Goal: Information Seeking & Learning: Learn about a topic

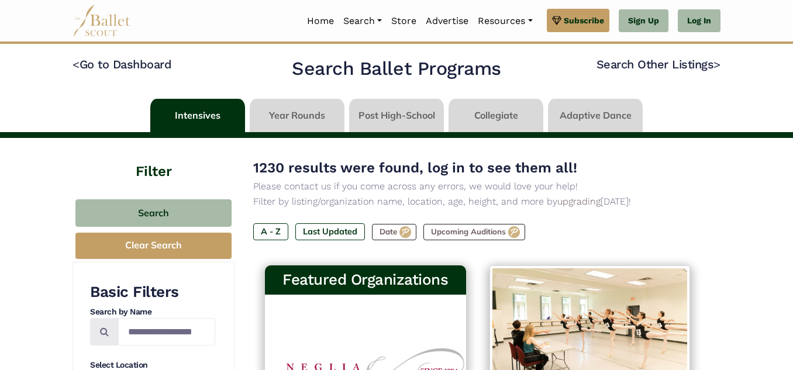
click at [302, 113] on link at bounding box center [297, 115] width 95 height 33
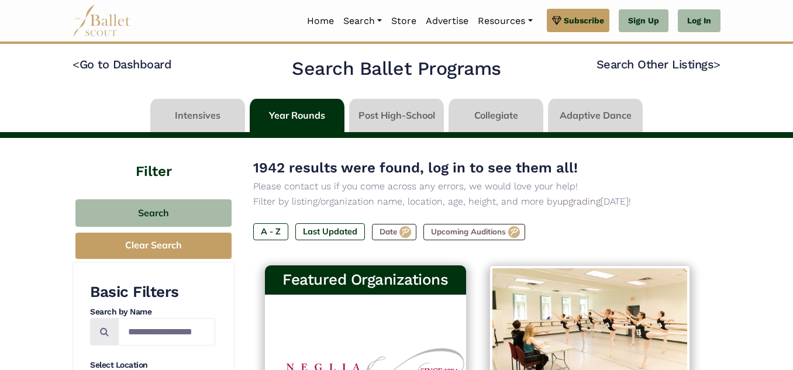
click at [400, 117] on link at bounding box center [396, 115] width 95 height 33
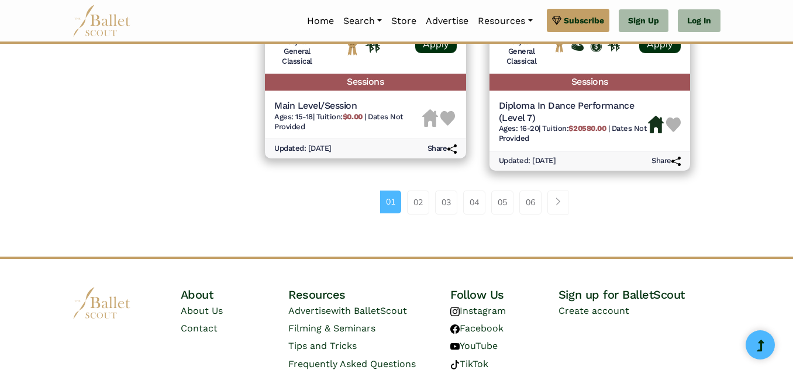
scroll to position [1700, 0]
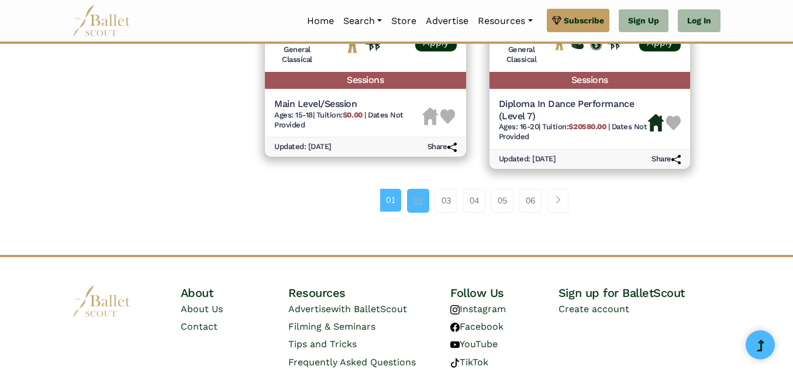
click at [422, 196] on link "02" at bounding box center [418, 200] width 22 height 23
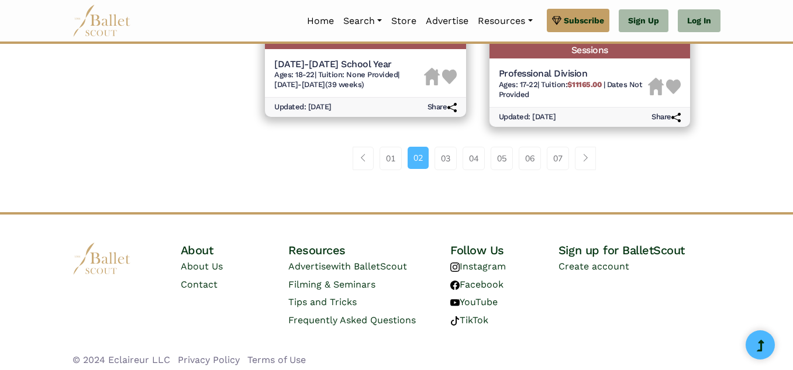
scroll to position [1777, 0]
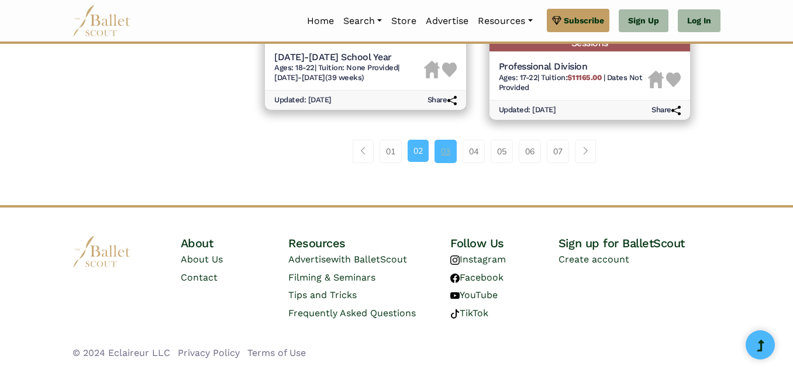
click at [445, 148] on link "03" at bounding box center [445, 151] width 22 height 23
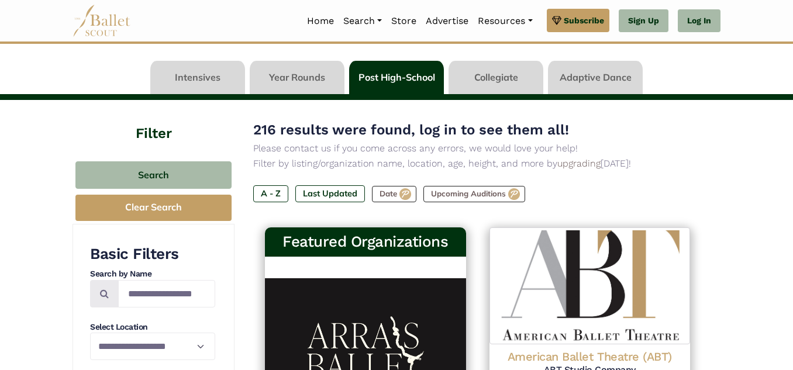
scroll to position [40, 0]
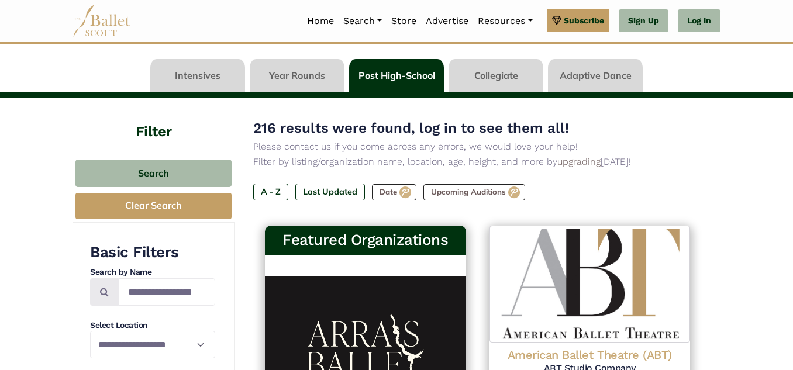
click at [508, 72] on link at bounding box center [495, 75] width 95 height 33
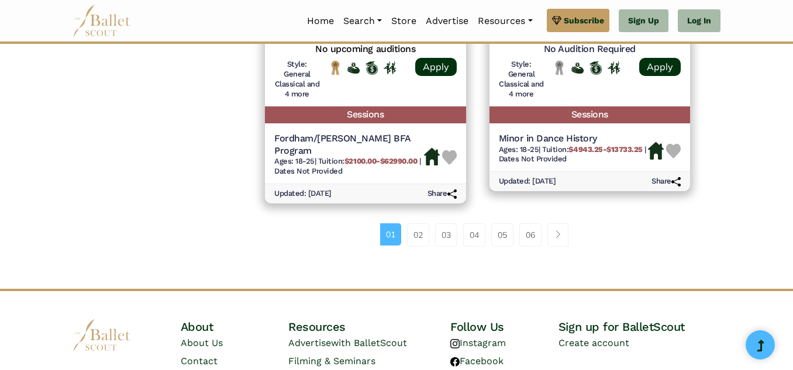
scroll to position [1762, 0]
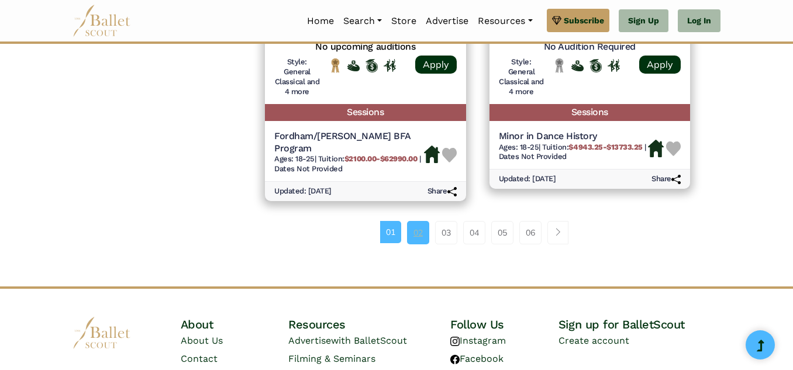
click at [420, 222] on link "02" at bounding box center [418, 232] width 22 height 23
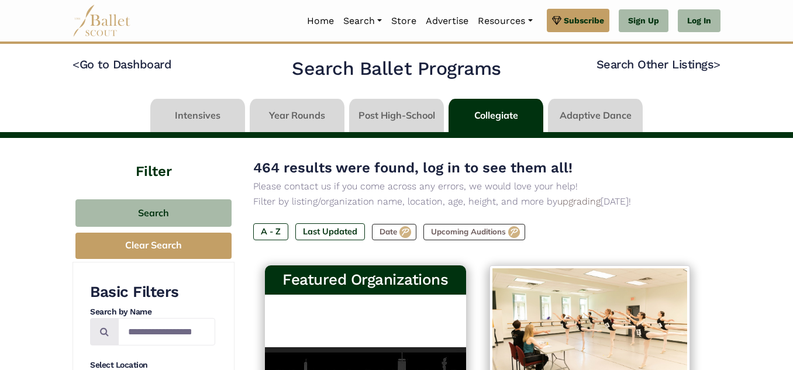
click at [215, 113] on link at bounding box center [197, 115] width 95 height 33
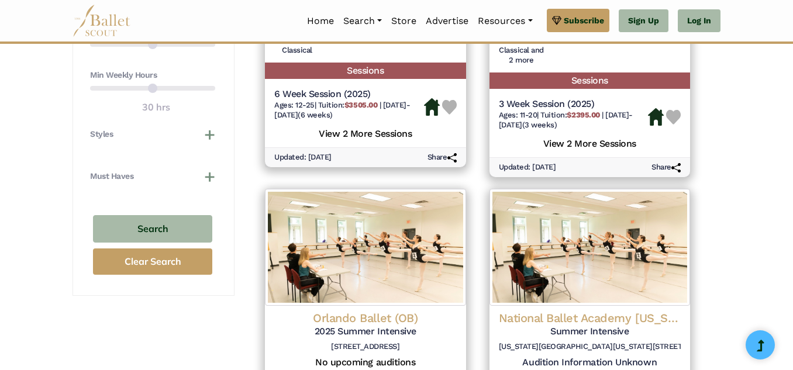
scroll to position [746, 0]
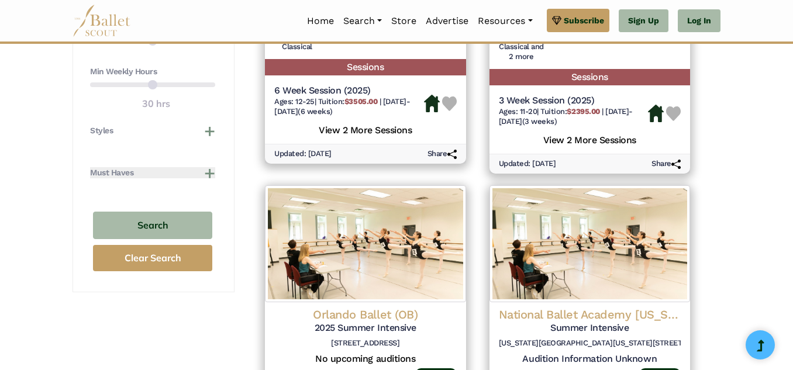
click at [210, 174] on button "Must Haves" at bounding box center [152, 173] width 125 height 12
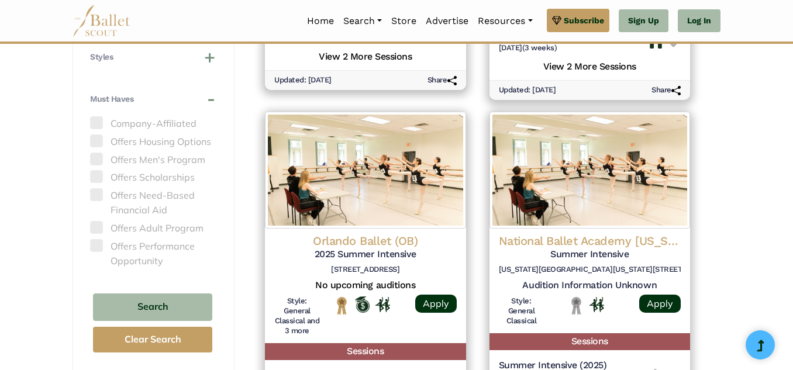
scroll to position [823, 0]
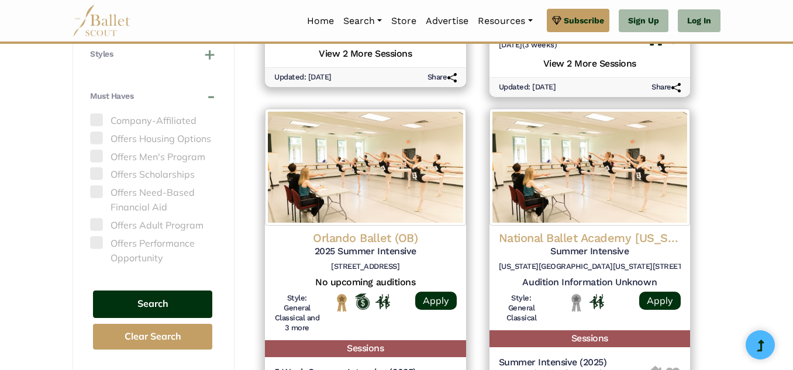
click at [154, 301] on button "Search" at bounding box center [152, 303] width 119 height 27
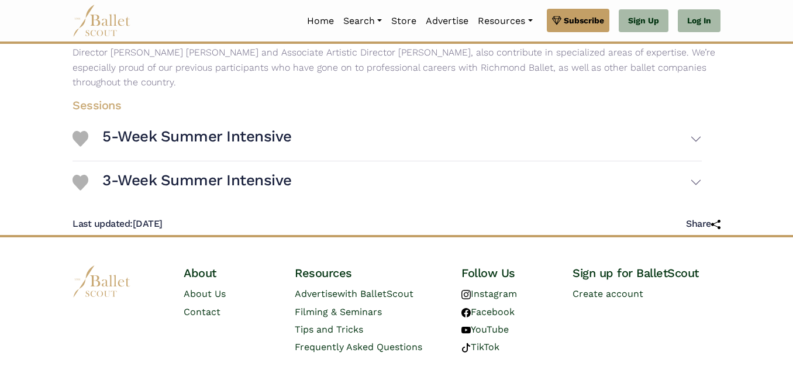
scroll to position [255, 0]
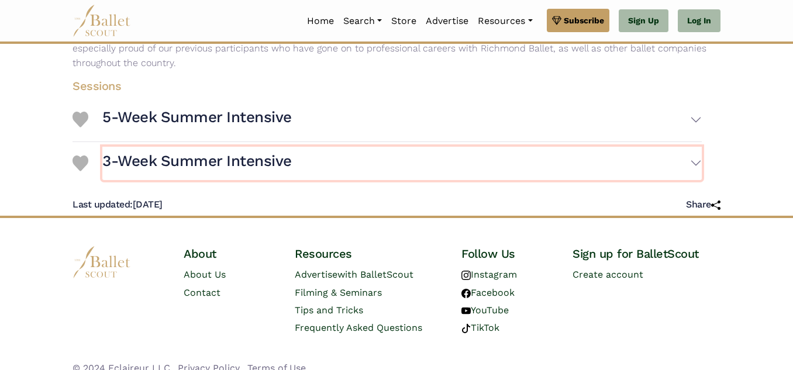
click at [607, 147] on button "3-Week Summer Intensive" at bounding box center [401, 164] width 599 height 34
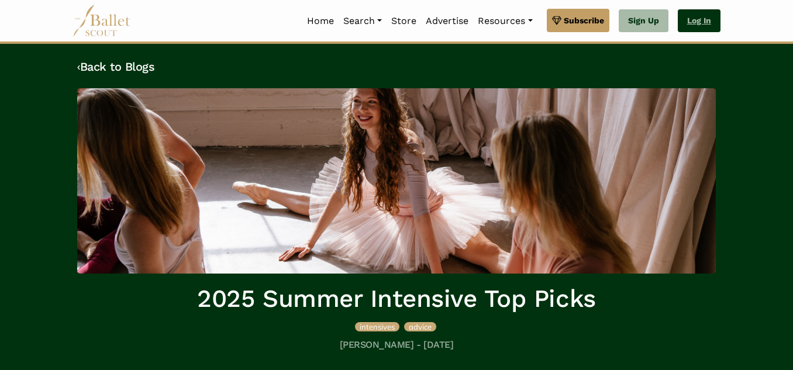
click at [695, 24] on link "Log In" at bounding box center [698, 20] width 43 height 23
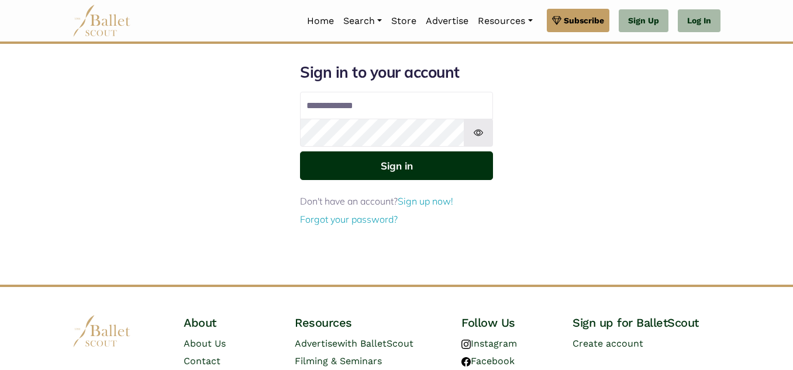
type input "**********"
click at [382, 162] on button "Sign in" at bounding box center [396, 165] width 193 height 29
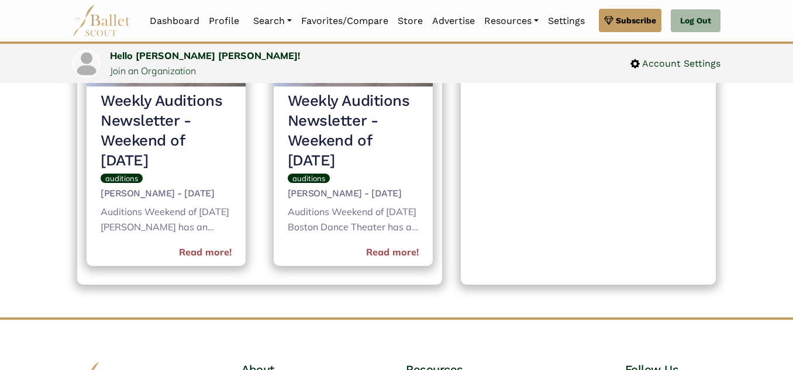
scroll to position [554, 0]
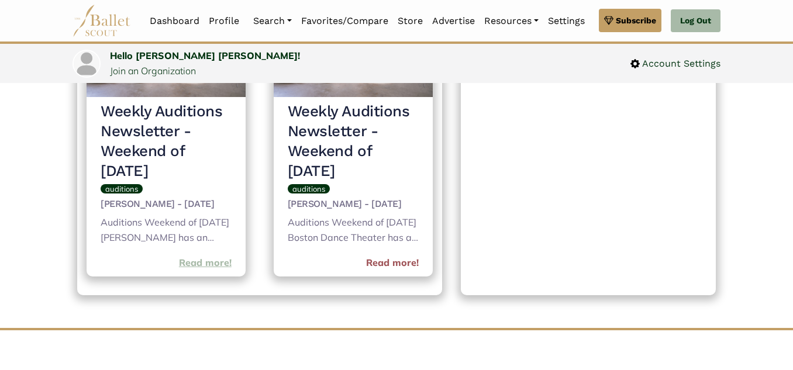
click at [220, 271] on link "Read more!" at bounding box center [205, 262] width 53 height 15
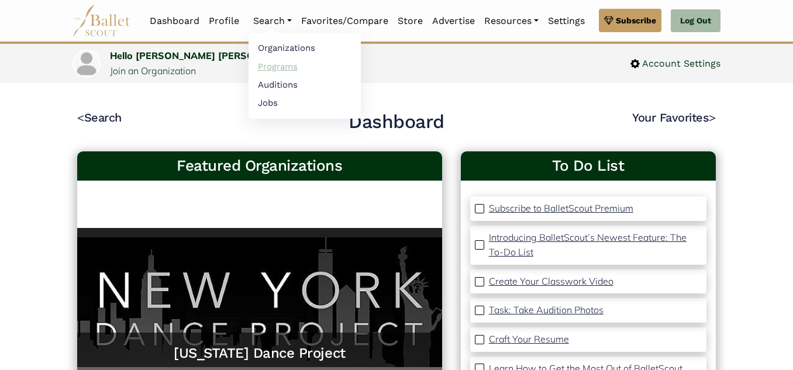
click at [271, 65] on link "Programs" at bounding box center [304, 66] width 112 height 18
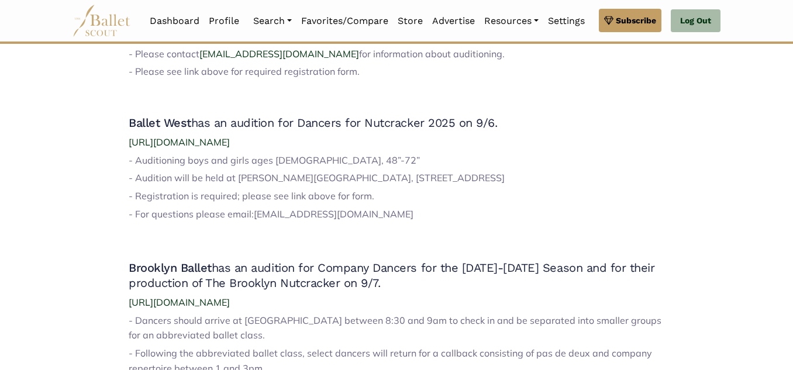
scroll to position [772, 0]
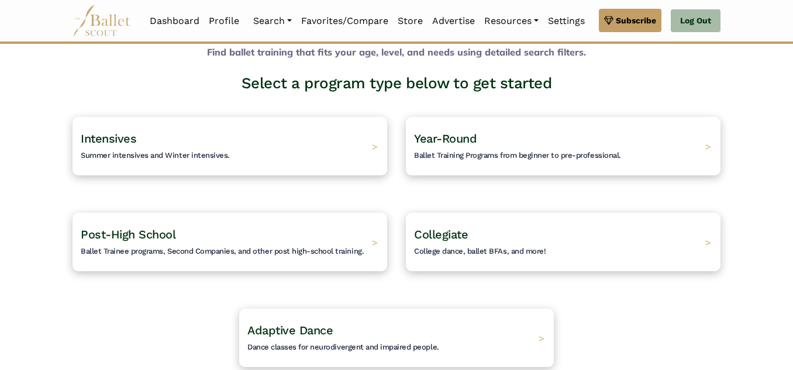
scroll to position [55, 0]
click at [175, 155] on span "Summer intensives and Winter intensives." at bounding box center [151, 154] width 157 height 9
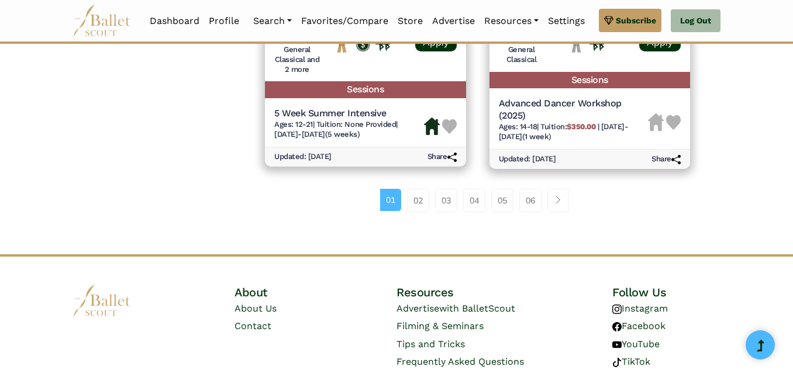
scroll to position [1761, 0]
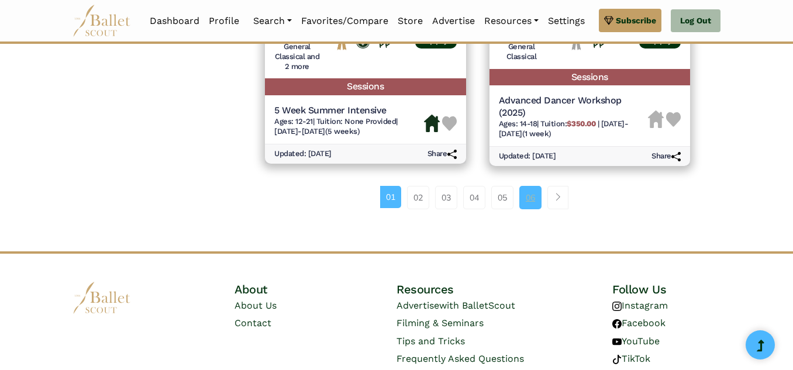
click at [529, 195] on link "06" at bounding box center [530, 197] width 22 height 23
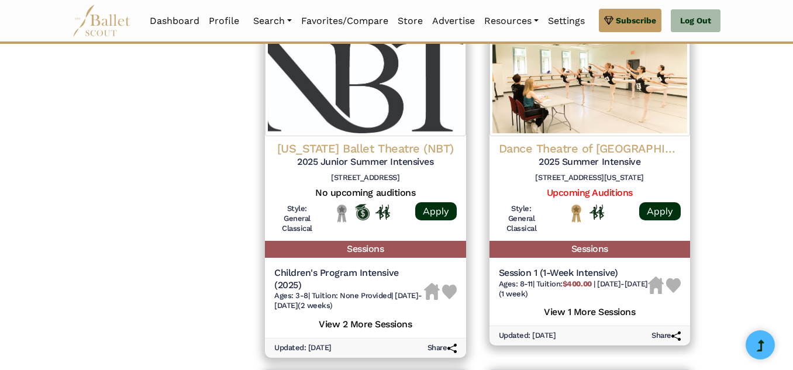
scroll to position [1268, 0]
